Goal: Task Accomplishment & Management: Manage account settings

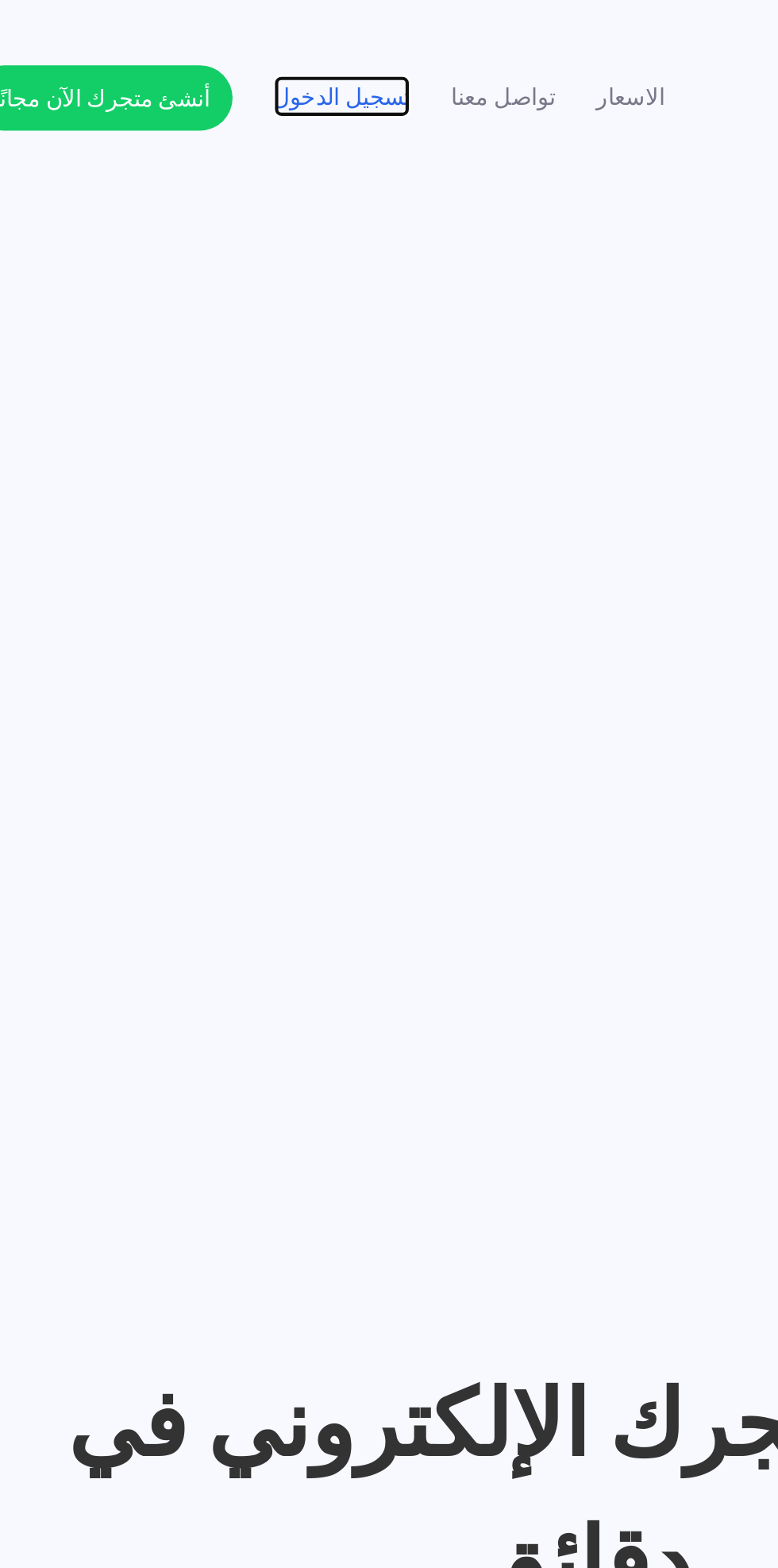
click at [267, 48] on link "تسجيل الدخول" at bounding box center [271, 47] width 67 height 17
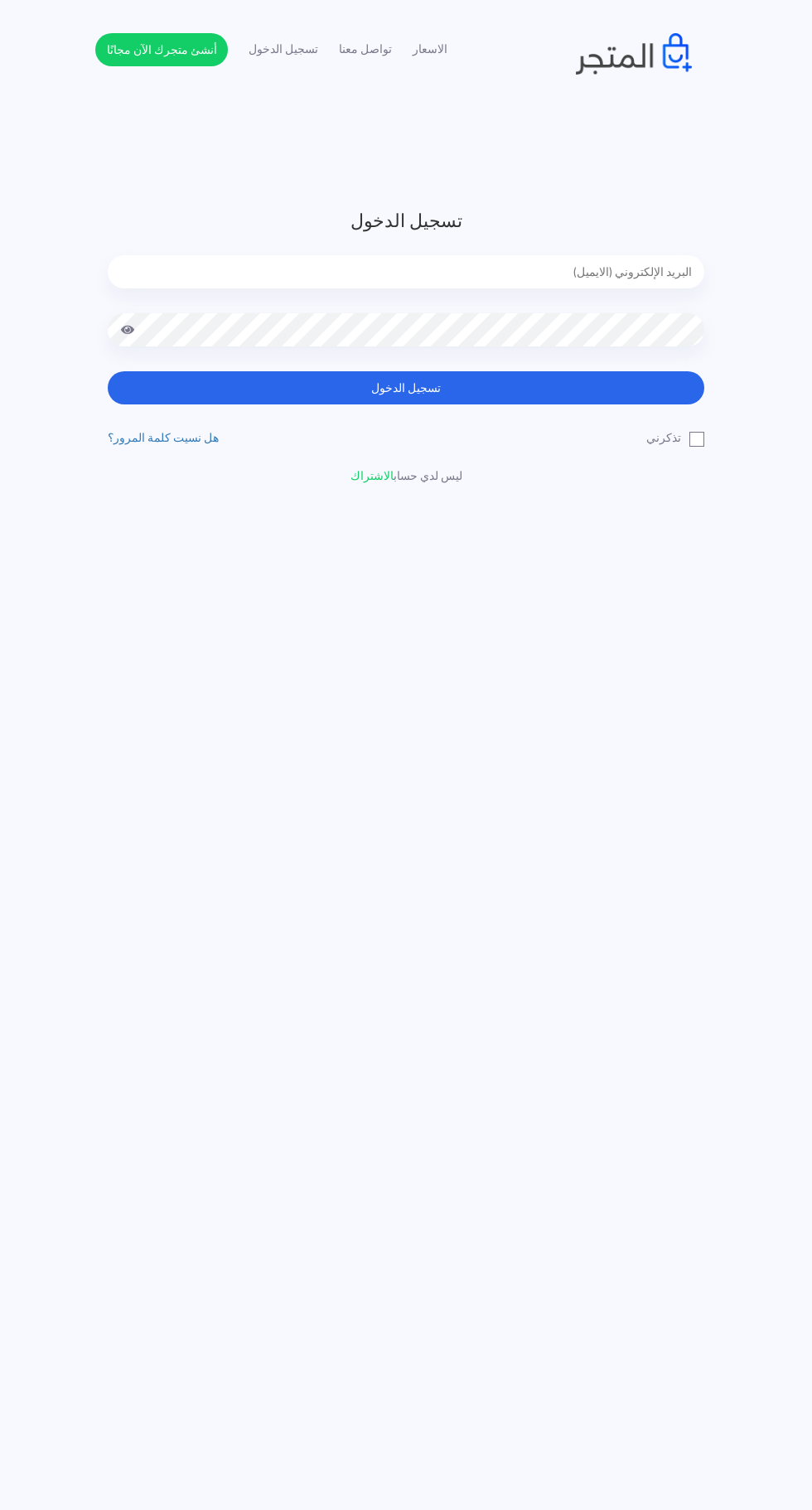
click at [629, 278] on input "email" at bounding box center [406, 272] width 597 height 33
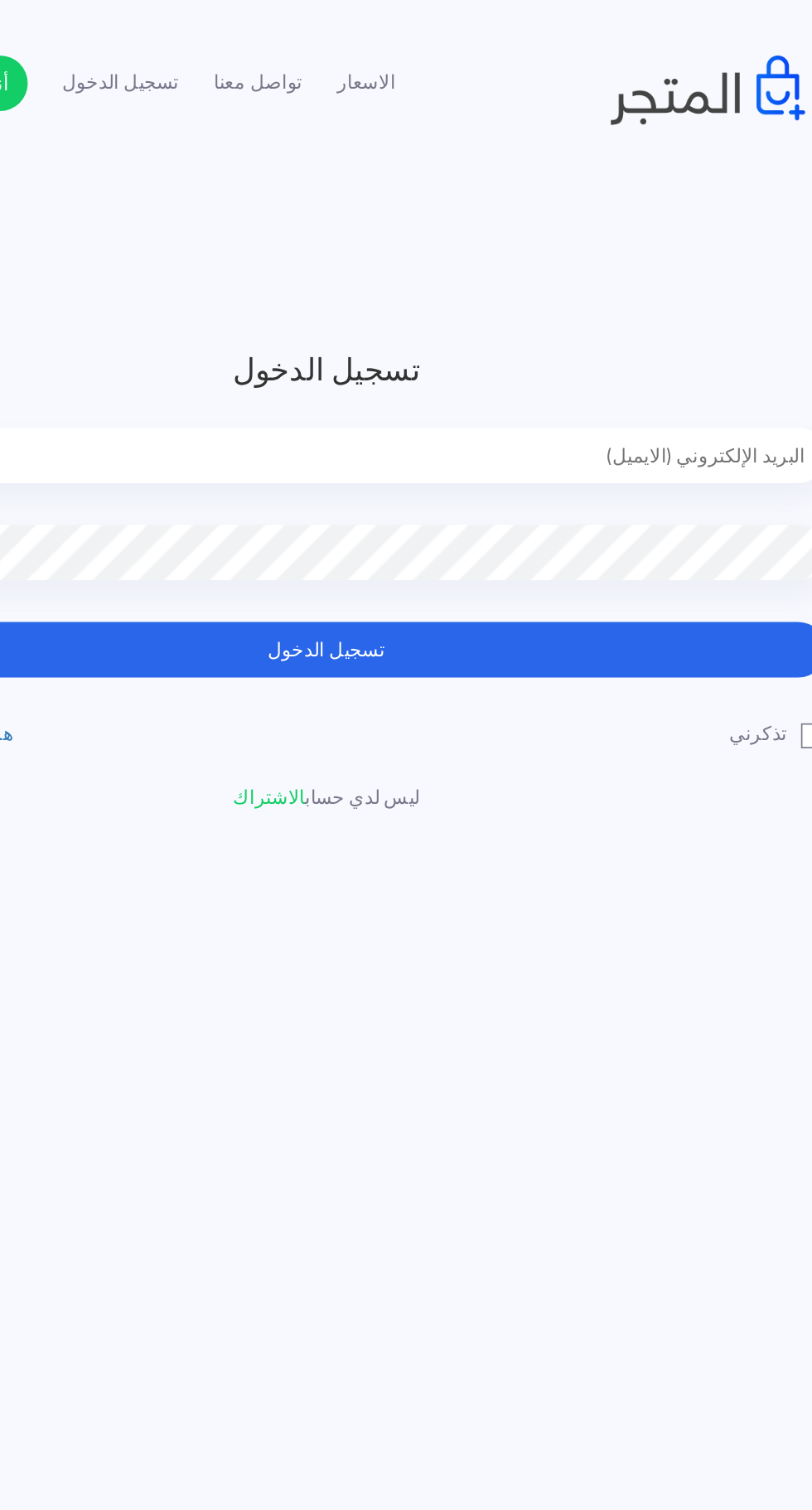
type input "faskhaniawladsaleh@gmail.com"
click at [584, 378] on button "تسجيل الدخول" at bounding box center [406, 388] width 597 height 33
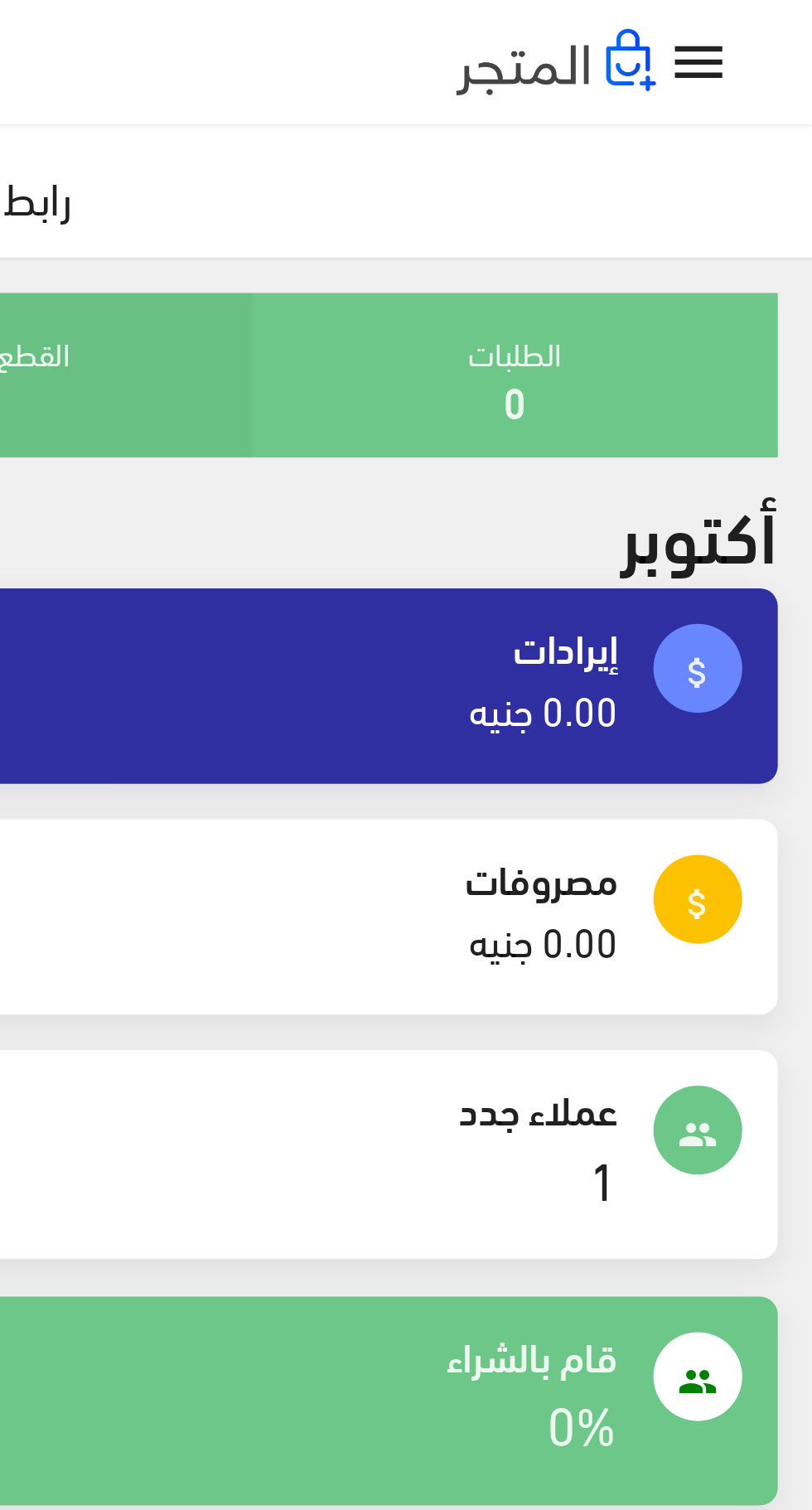
click at [782, 19] on link "" at bounding box center [769, 24] width 32 height 24
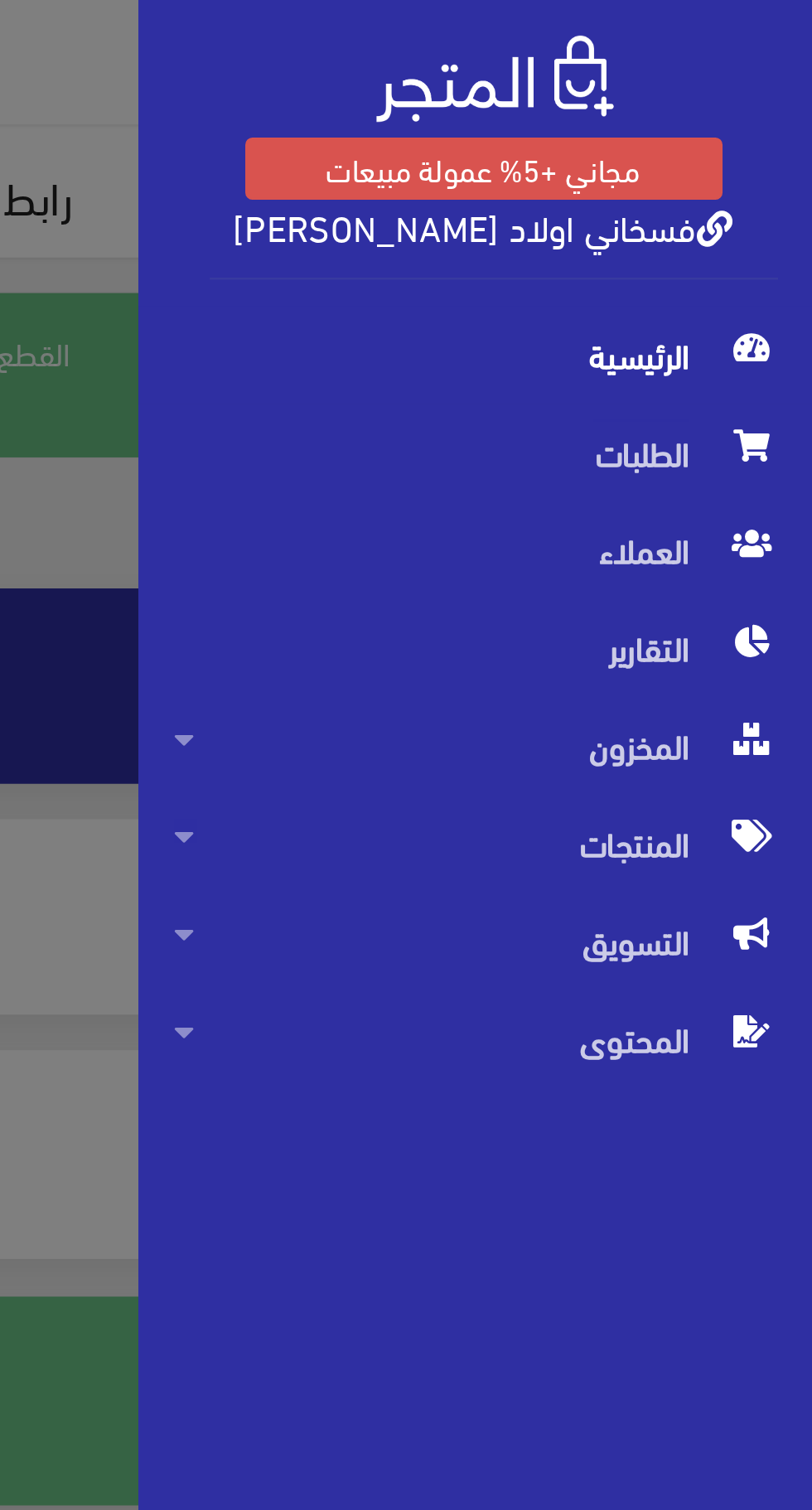
click at [541, 208] on div "مجاني +5% عمولة مبيعات فسخاني اولاد رجب صالح الرئيسية 1" at bounding box center [406, 755] width 812 height 1510
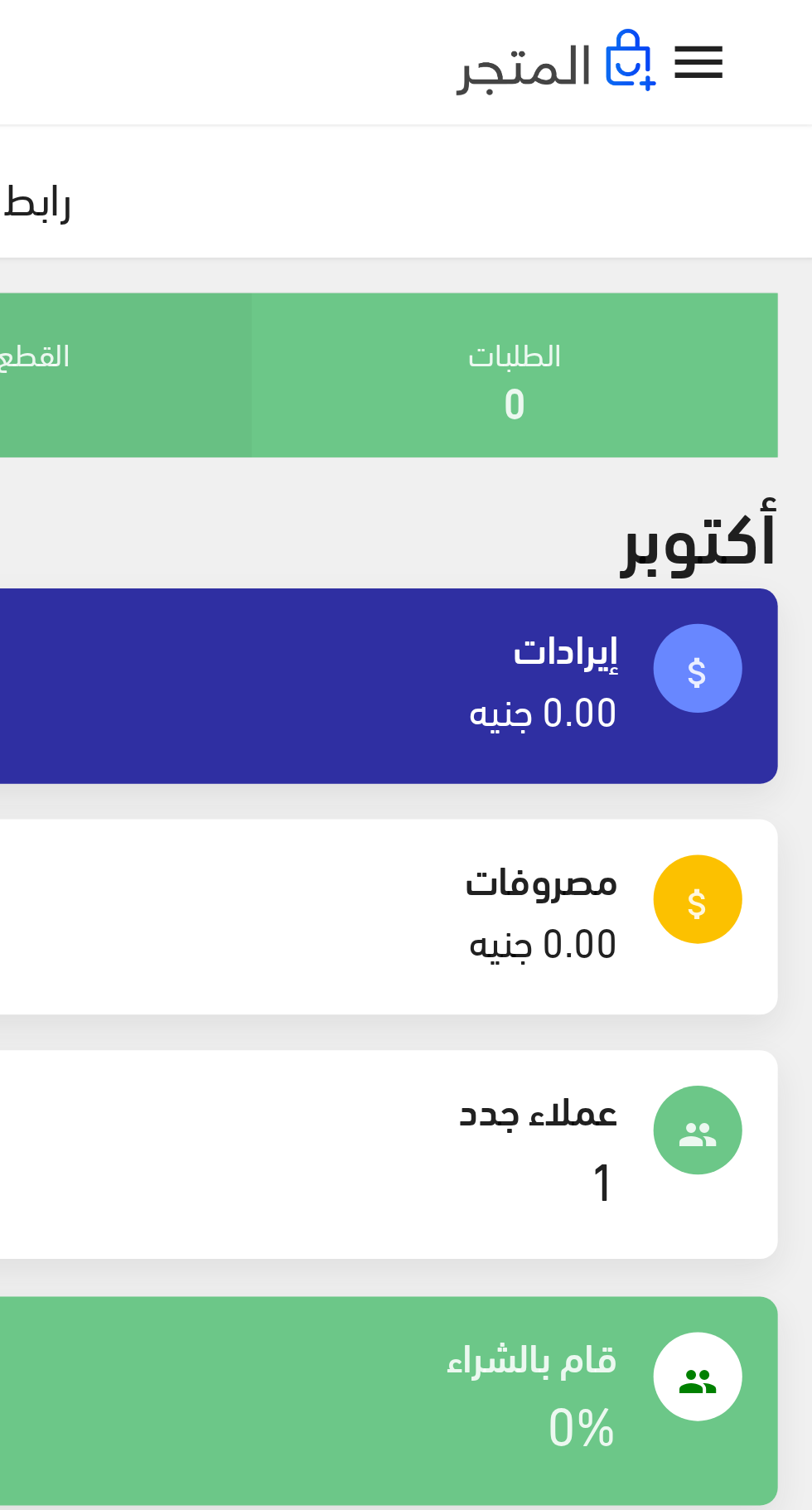
click at [763, 24] on icon "" at bounding box center [770, 24] width 24 height 24
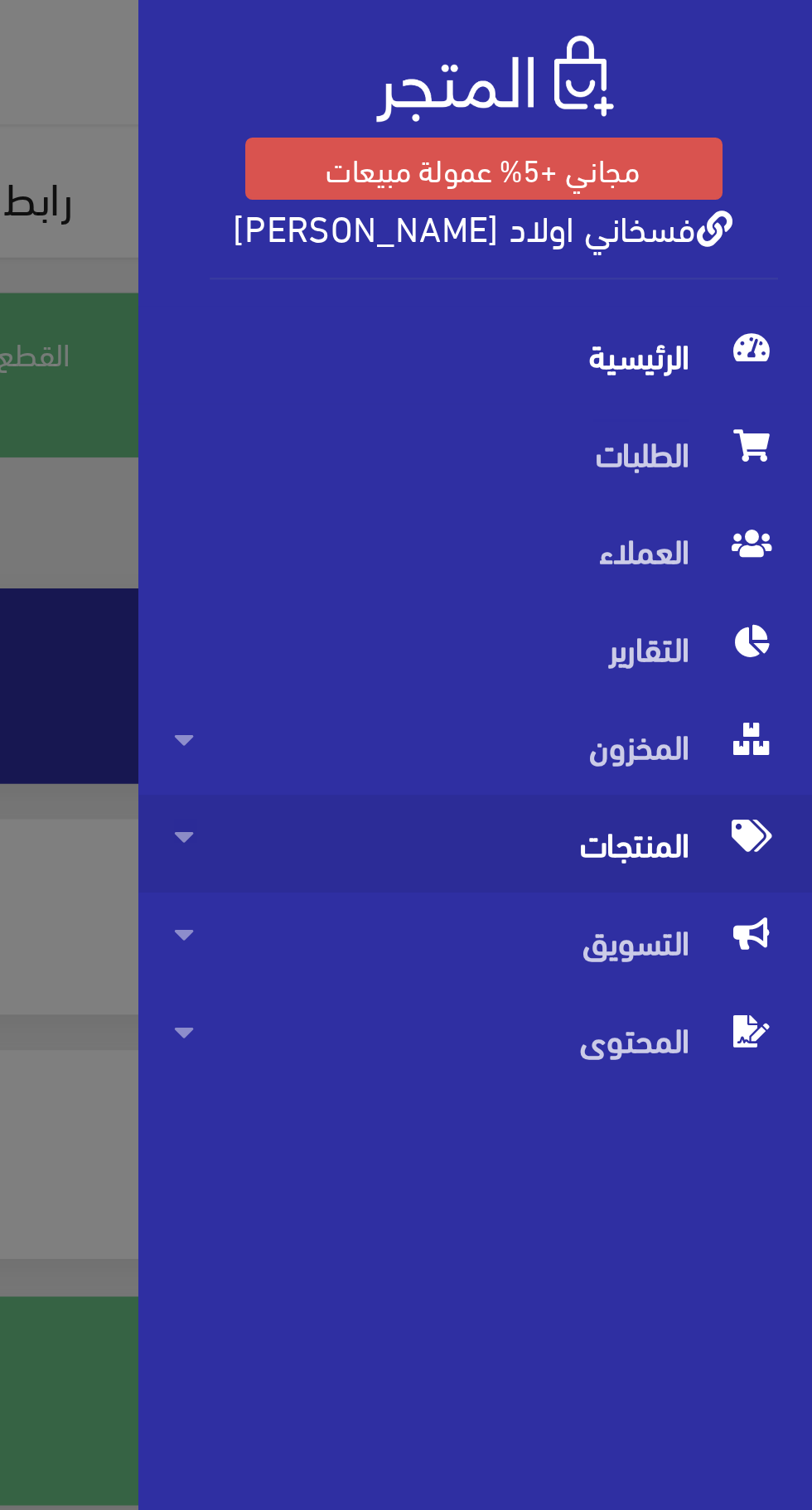
click at [742, 320] on span "المنتجات" at bounding box center [686, 315] width 225 height 36
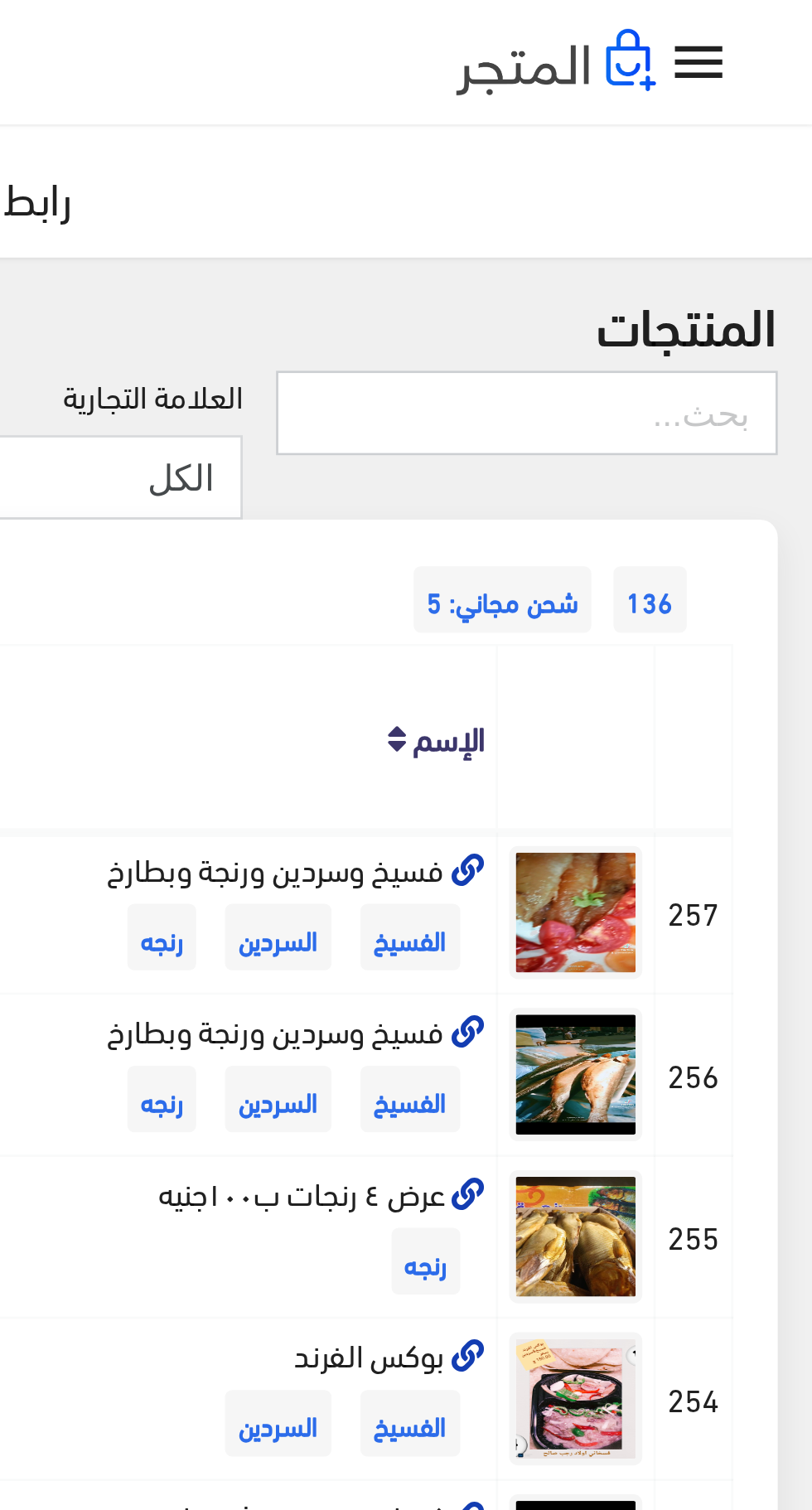
click at [746, 148] on input "text" at bounding box center [705, 154] width 188 height 31
type input "اسباني"
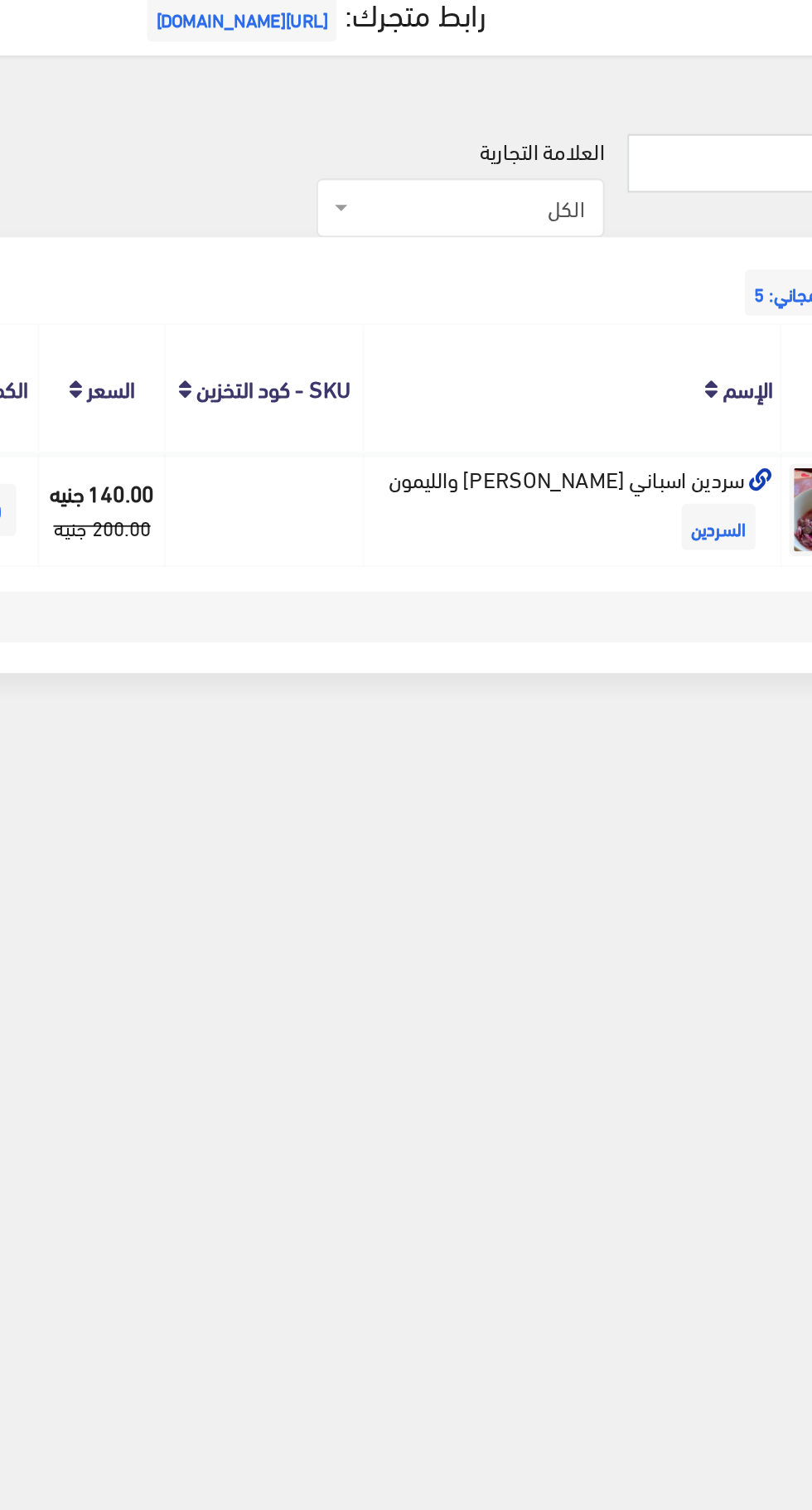
click at [580, 350] on td "سردين اسباني [PERSON_NAME] والليمون السردين" at bounding box center [581, 340] width 225 height 61
click at [661, 334] on td "سردين اسباني [PERSON_NAME] والليمون السردين" at bounding box center [581, 340] width 225 height 61
click at [685, 323] on icon at bounding box center [683, 325] width 13 height 13
